Goal: Task Accomplishment & Management: Manage account settings

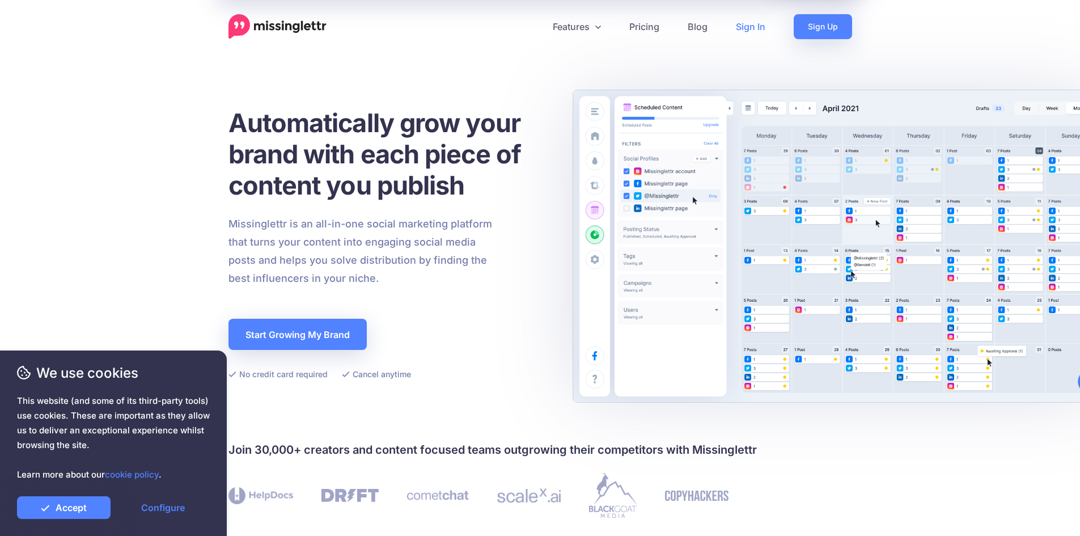
click at [761, 29] on link "Sign In" at bounding box center [751, 26] width 58 height 25
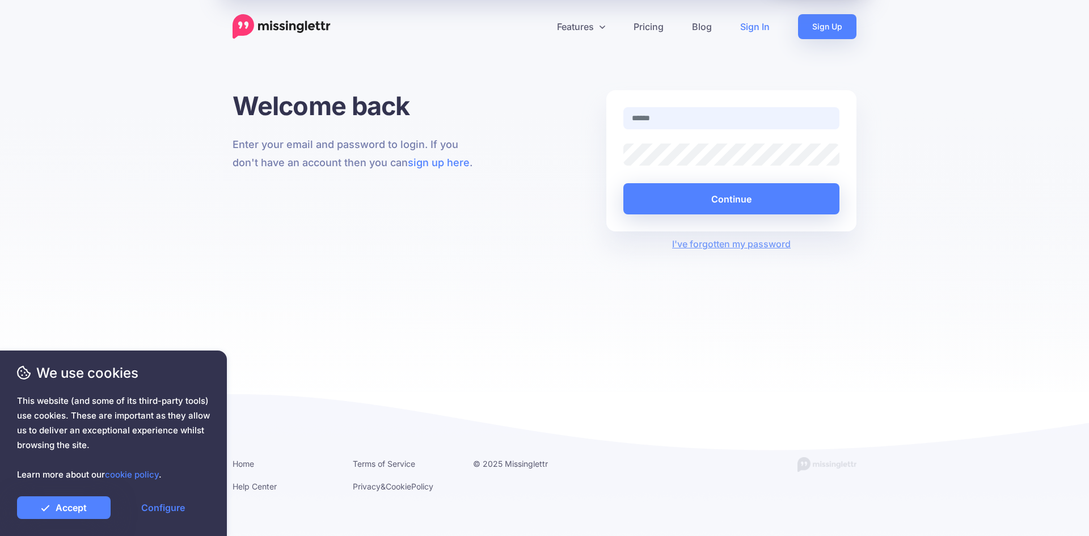
click at [723, 108] on input "text" at bounding box center [731, 118] width 216 height 22
click at [704, 112] on input "**********" at bounding box center [731, 118] width 216 height 22
click at [727, 117] on input "**********" at bounding box center [731, 118] width 216 height 22
type input "**********"
click at [700, 204] on button "Continue" at bounding box center [731, 198] width 216 height 31
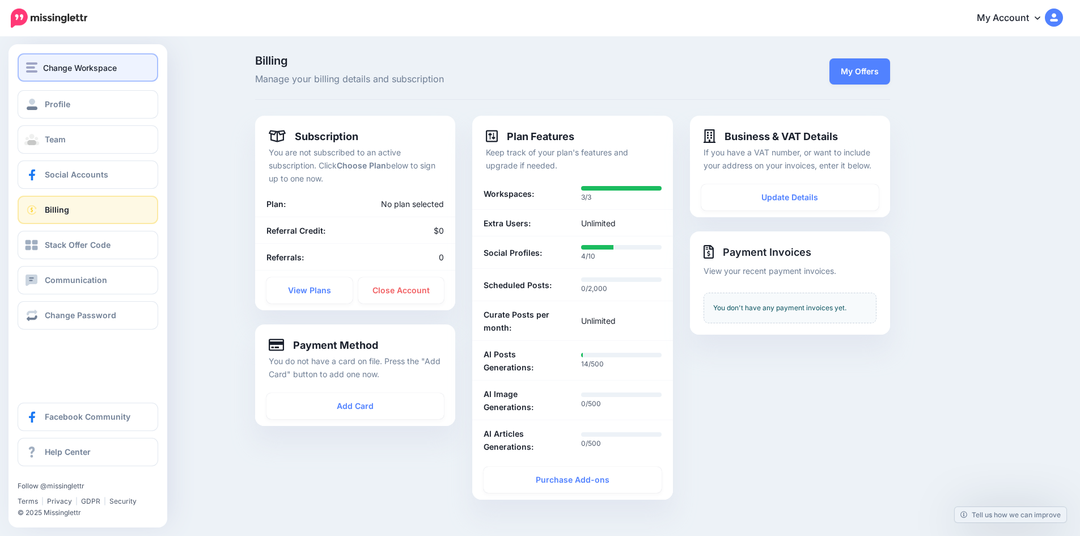
drag, startPoint x: 0, startPoint y: 0, endPoint x: 50, endPoint y: 64, distance: 81.2
click at [50, 64] on span "Change Workspace" at bounding box center [80, 67] width 74 height 13
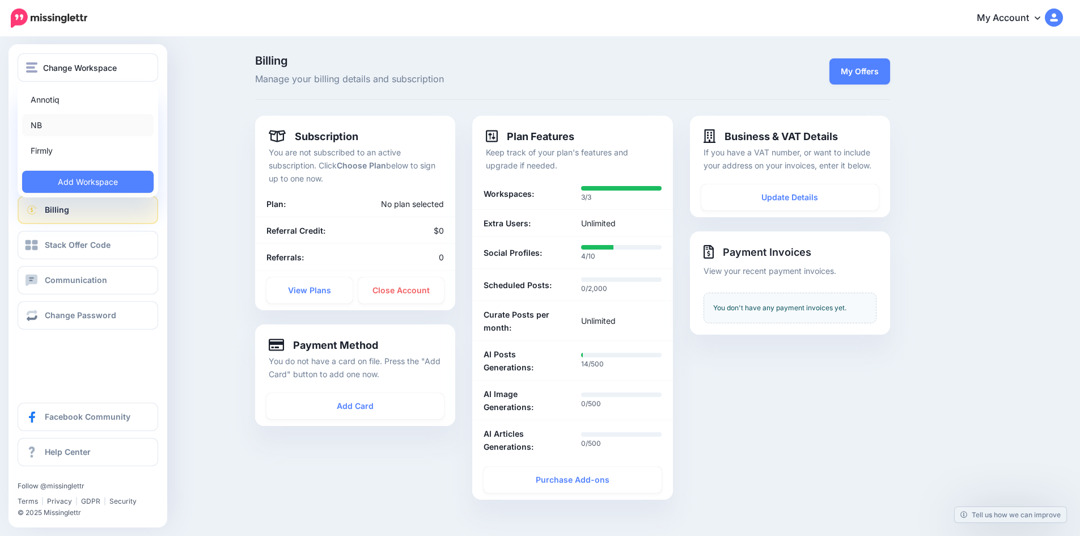
click at [74, 124] on link "NB" at bounding box center [88, 125] width 132 height 22
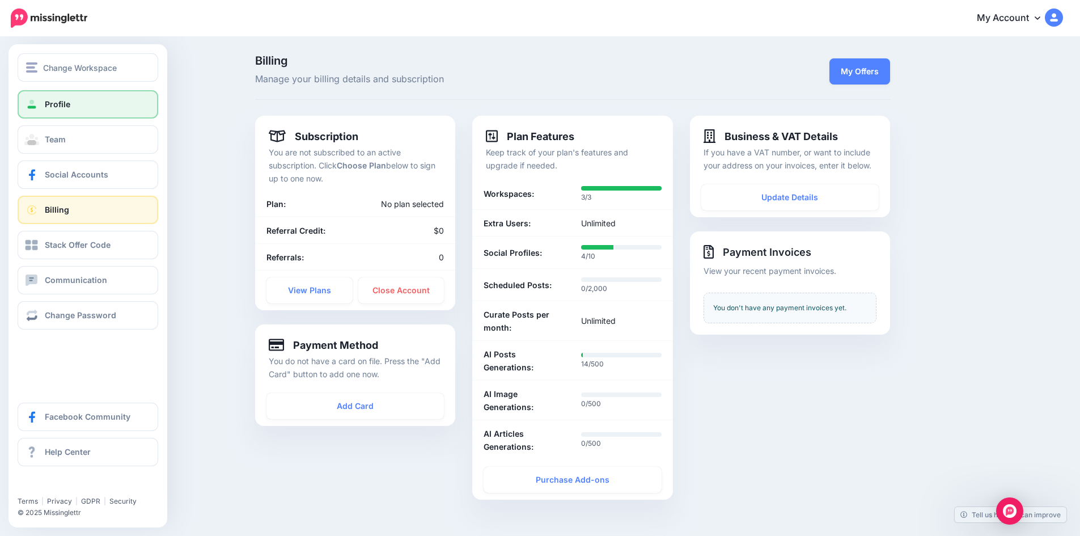
click at [58, 102] on span "Profile" at bounding box center [58, 104] width 26 height 10
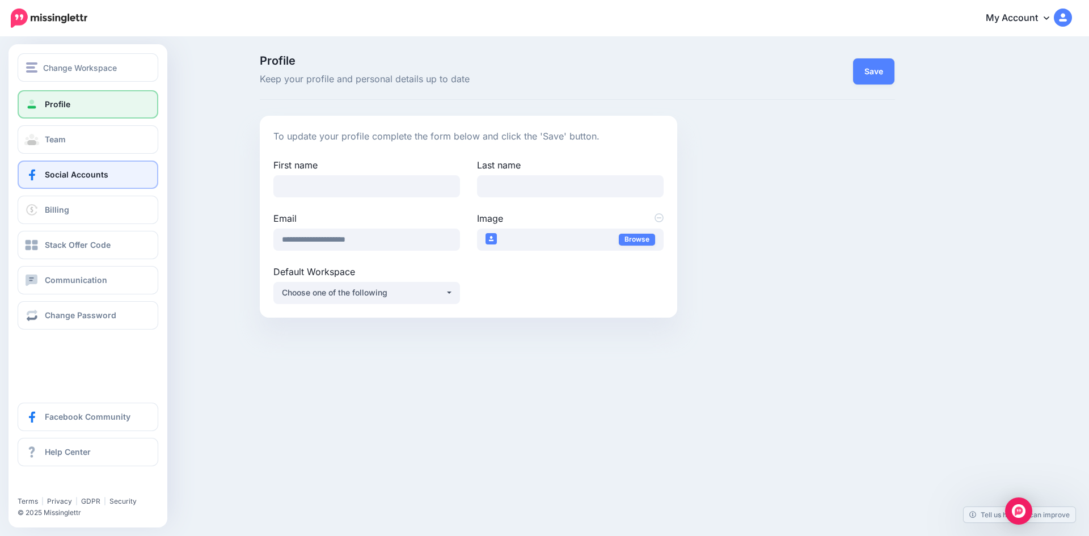
click at [88, 174] on span "Social Accounts" at bounding box center [77, 175] width 64 height 10
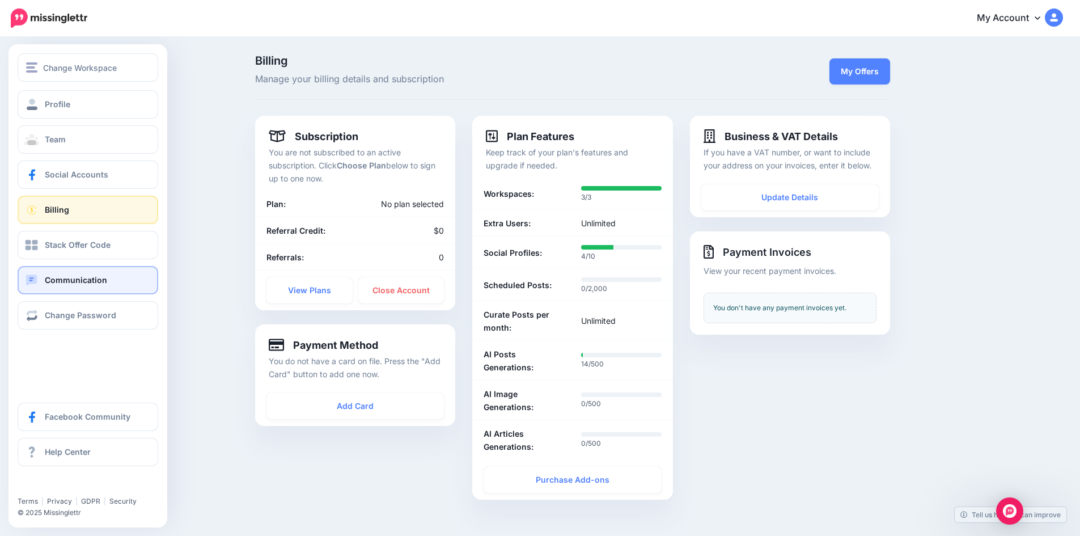
click at [76, 272] on link "Communication" at bounding box center [88, 280] width 141 height 28
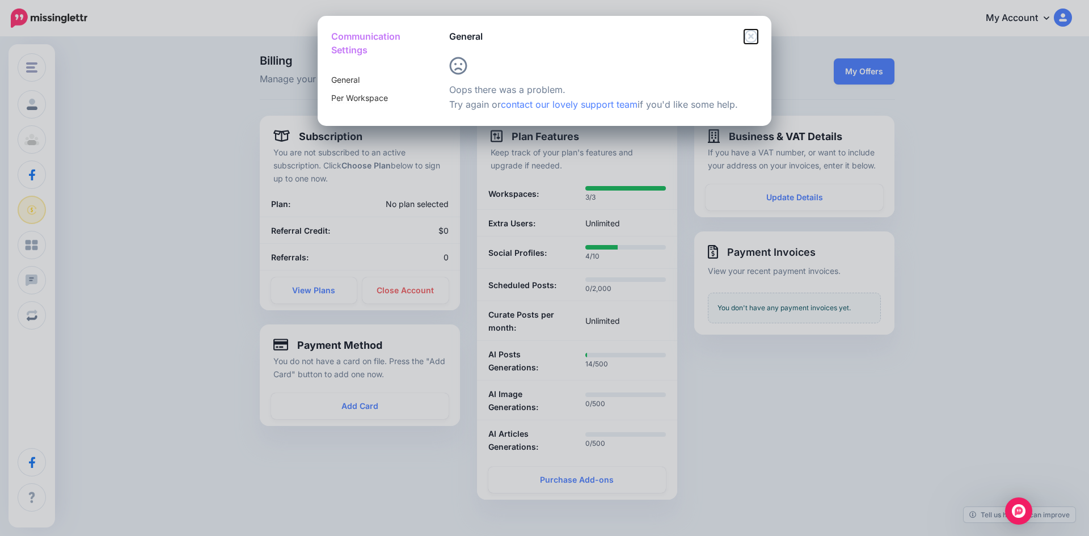
click at [751, 39] on icon "Close" at bounding box center [751, 36] width 14 height 14
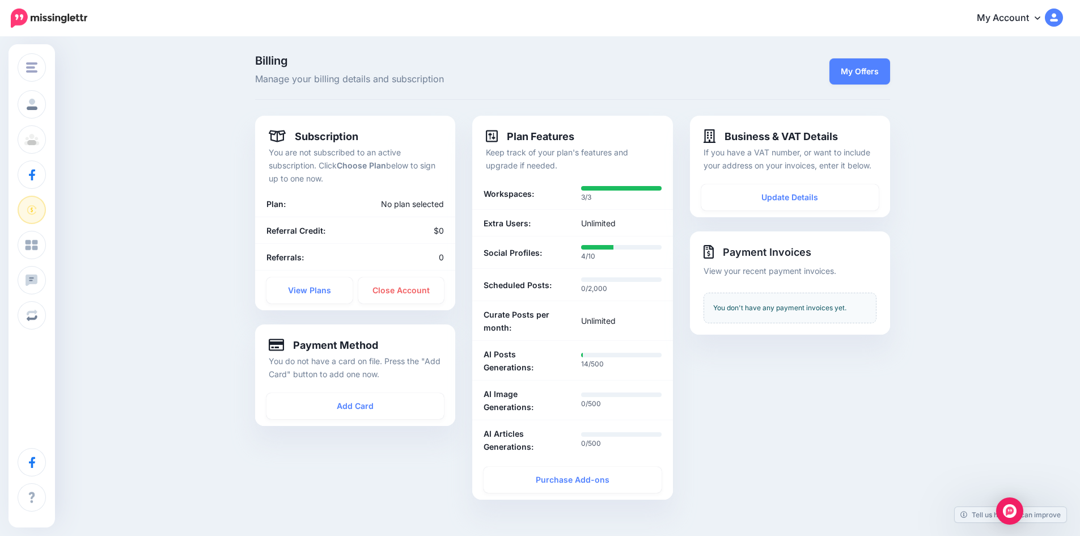
click at [1013, 14] on link "My Account" at bounding box center [1015, 19] width 98 height 28
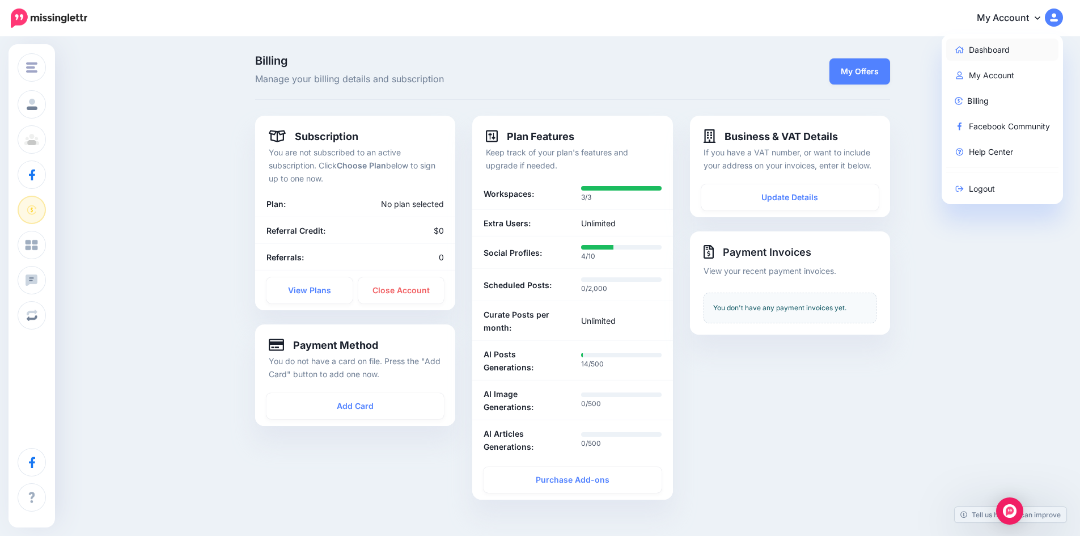
click at [1013, 56] on link "Dashboard" at bounding box center [1003, 50] width 113 height 22
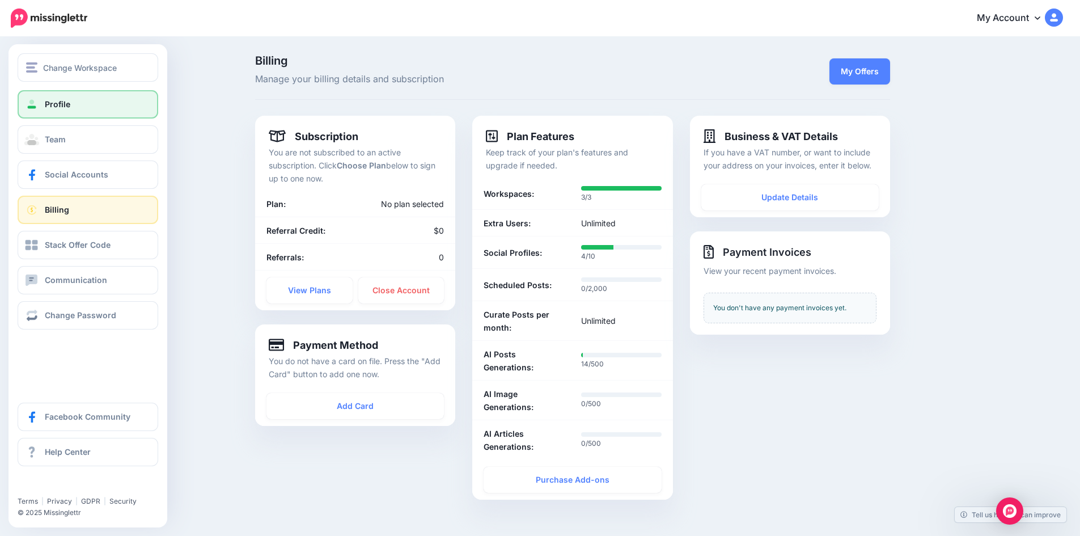
click at [91, 114] on link "Profile" at bounding box center [88, 104] width 141 height 28
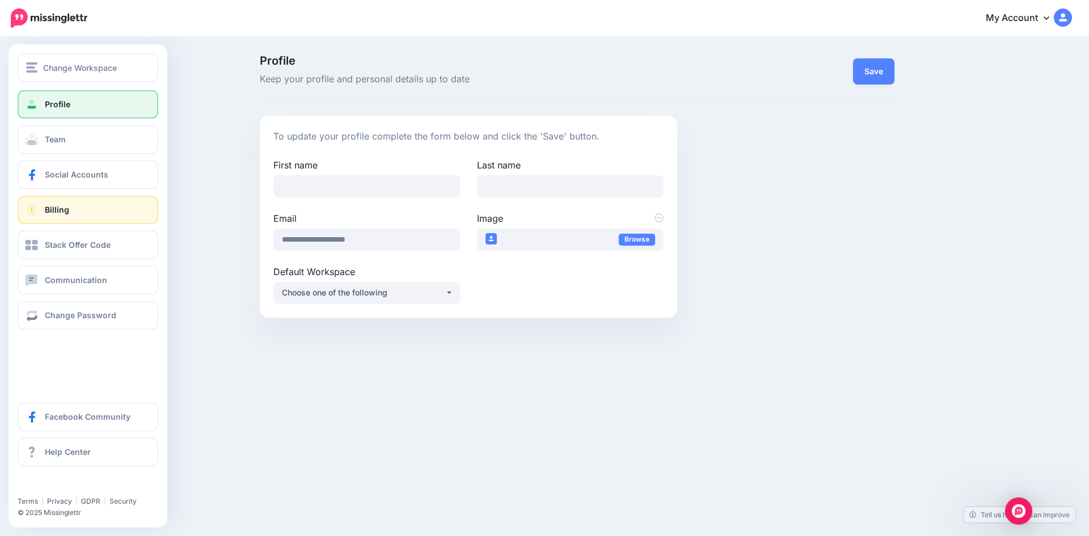
click at [71, 210] on link "Billing" at bounding box center [88, 210] width 141 height 28
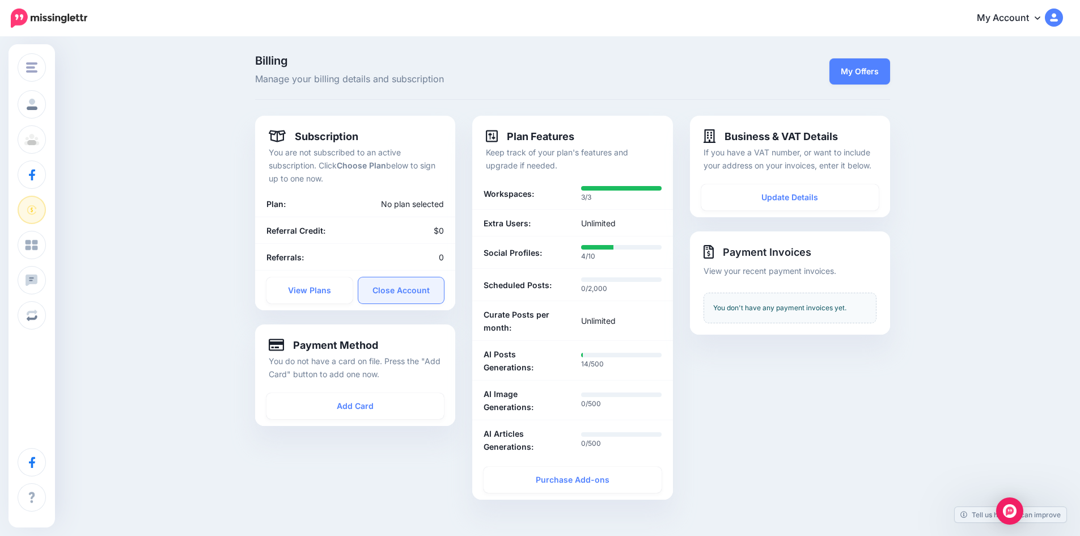
click at [416, 294] on link "Close Account" at bounding box center [401, 290] width 86 height 26
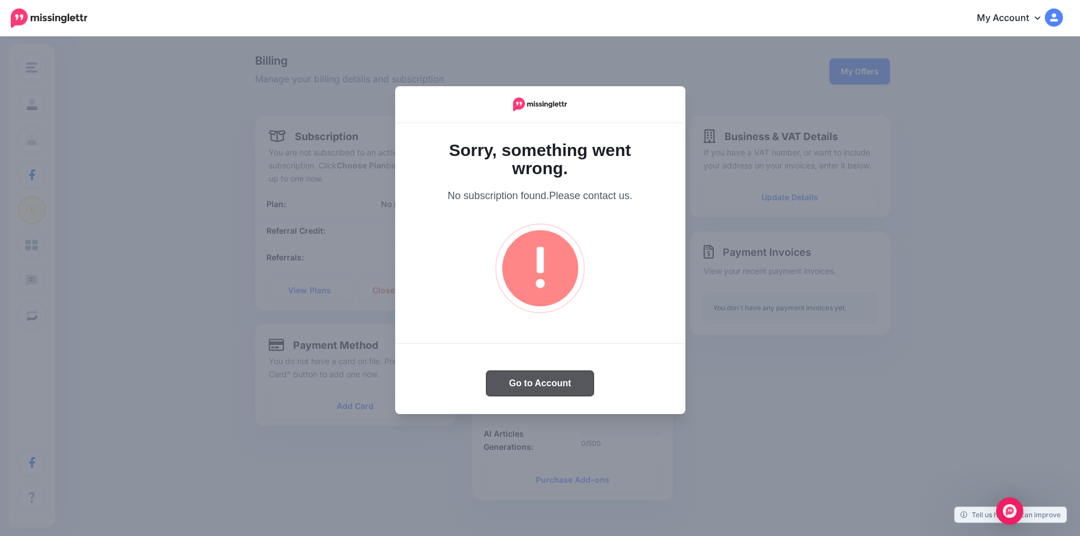
click at [515, 379] on button "Go to Account" at bounding box center [541, 383] width 108 height 25
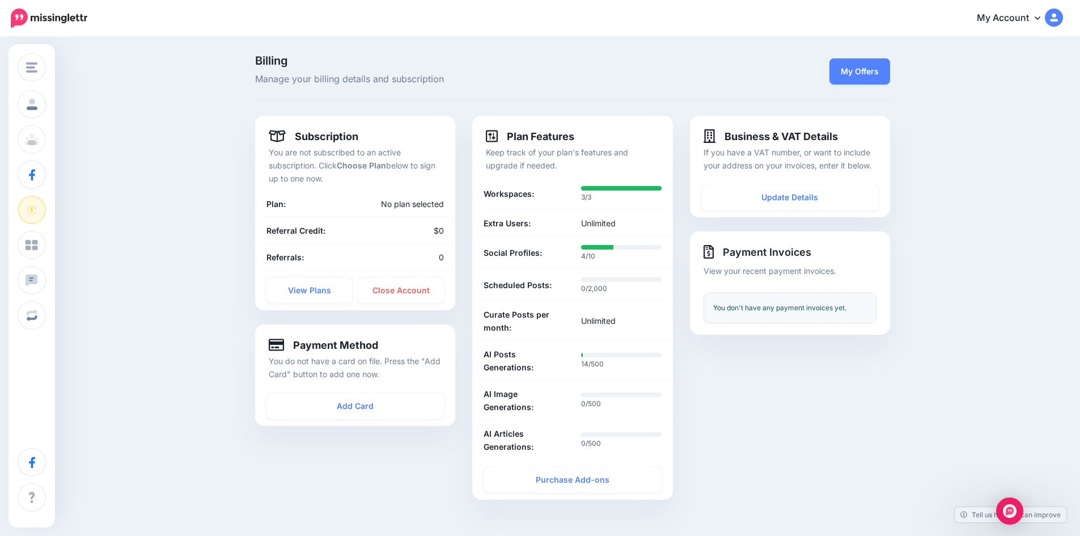
click at [1041, 16] on icon at bounding box center [1038, 17] width 6 height 9
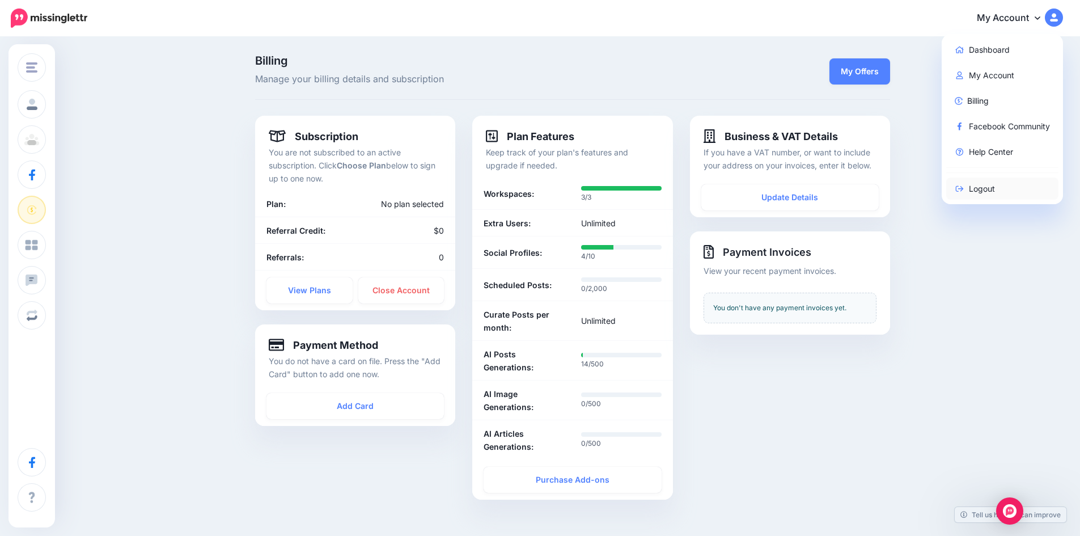
click at [1004, 186] on link "Logout" at bounding box center [1003, 189] width 113 height 22
